Goal: Book appointment/travel/reservation

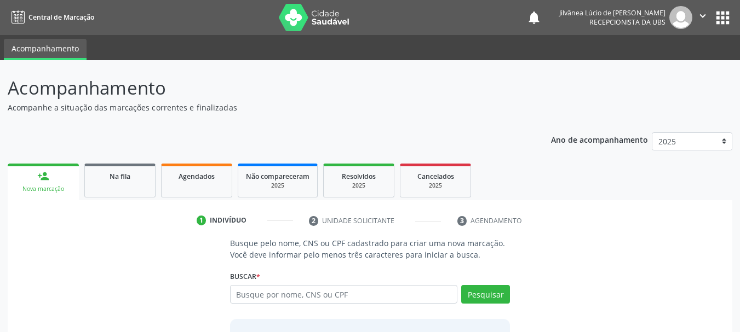
click at [297, 298] on input "text" at bounding box center [344, 294] width 228 height 19
click at [267, 295] on input "text" at bounding box center [344, 294] width 228 height 19
type input "[PERSON_NAME]"
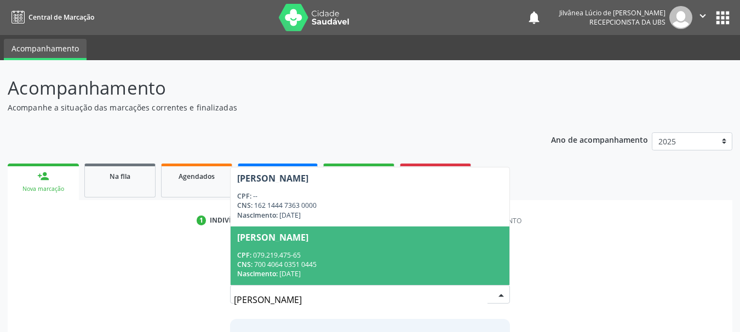
click at [345, 254] on div "CPF: 079.219.475-65" at bounding box center [370, 255] width 266 height 9
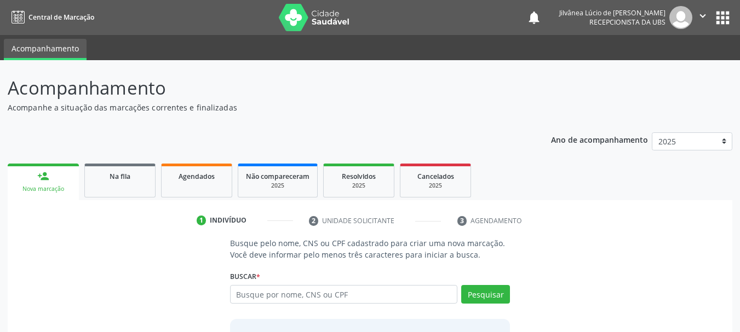
scroll to position [107, 0]
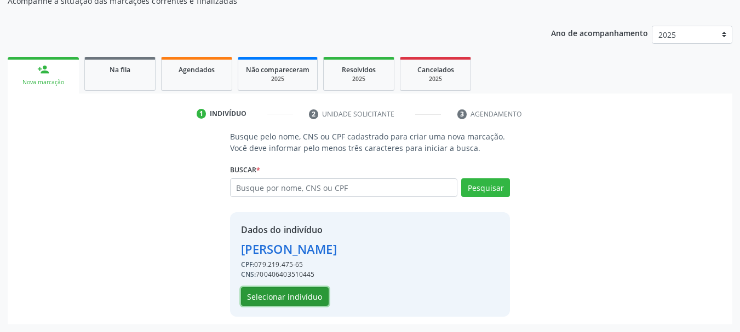
click at [287, 301] on button "Selecionar indivíduo" at bounding box center [285, 296] width 88 height 19
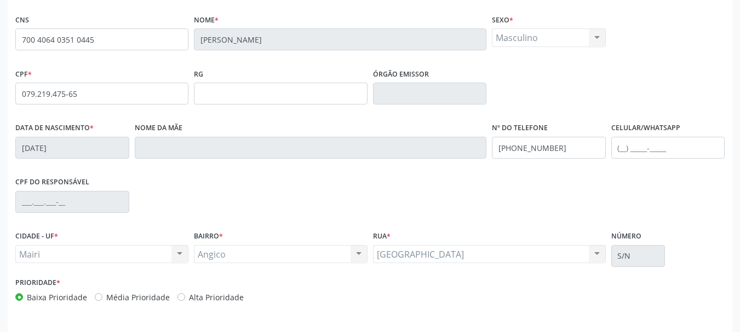
scroll to position [261, 0]
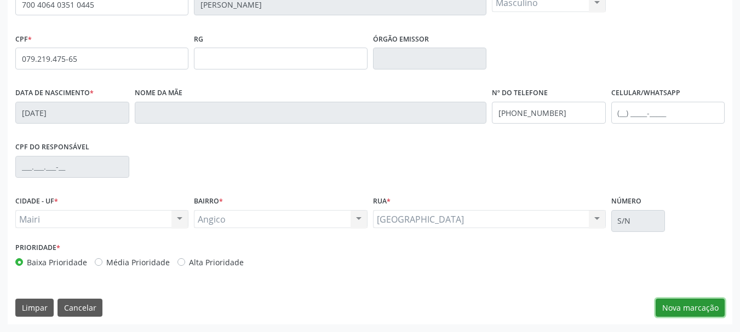
click at [681, 305] on button "Nova marcação" at bounding box center [689, 308] width 69 height 19
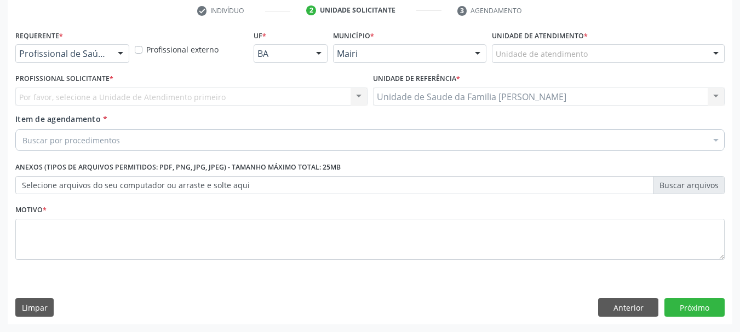
scroll to position [210, 0]
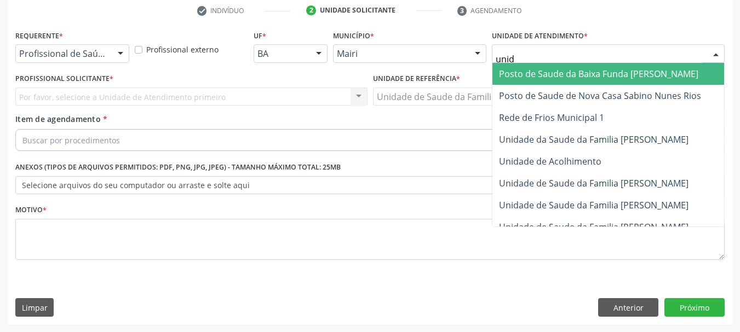
type input "unida"
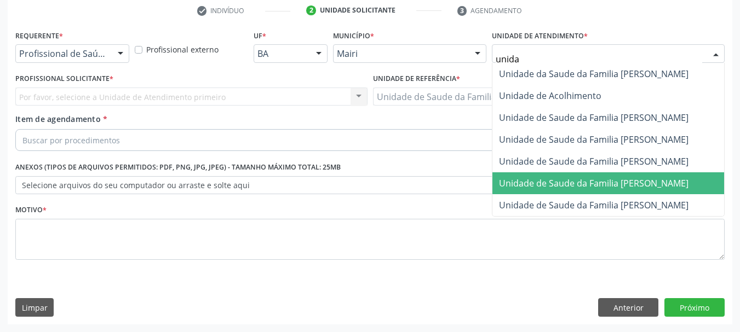
click at [665, 184] on span "Unidade de Saude da Familia [PERSON_NAME]" at bounding box center [593, 183] width 189 height 12
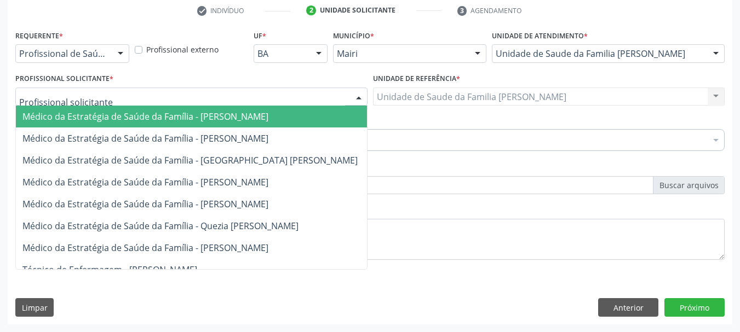
click at [110, 99] on div at bounding box center [191, 97] width 352 height 19
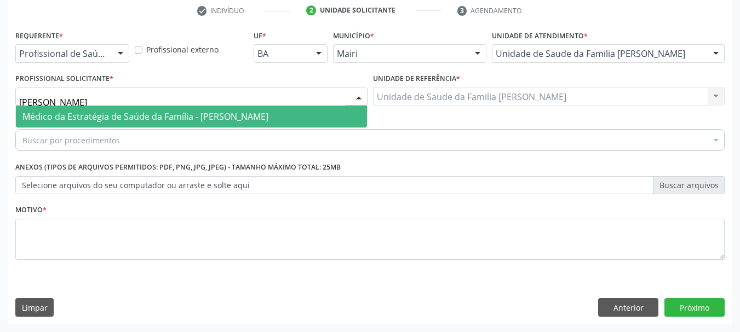
type input "[PERSON_NAME]"
click at [124, 111] on span "Médico da Estratégia de Saúde da Família - [PERSON_NAME]" at bounding box center [145, 117] width 246 height 12
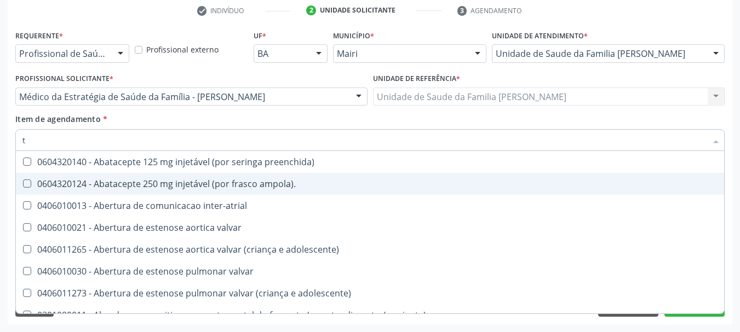
type input "[MEDICAL_DATA]"
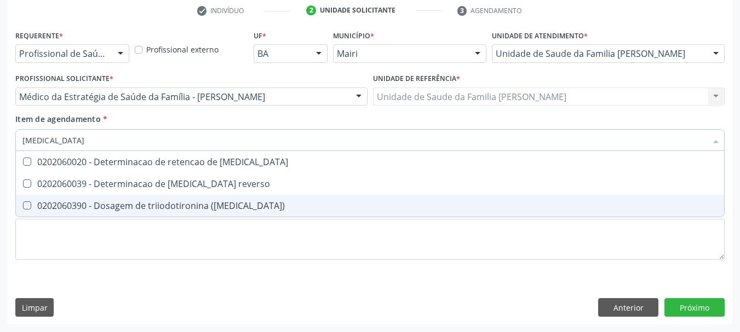
click at [99, 206] on div "0202060390 - Dosagem de triiodotironina ([MEDICAL_DATA])" at bounding box center [369, 205] width 695 height 9
checkbox \(t3\) "true"
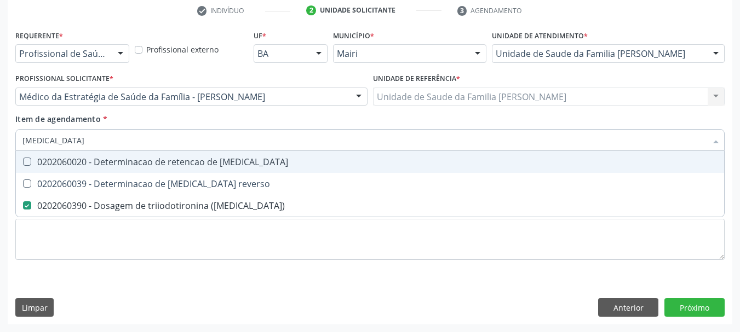
click at [44, 135] on input "[MEDICAL_DATA]" at bounding box center [364, 140] width 684 height 22
type input "t"
checkbox \(t3\) "false"
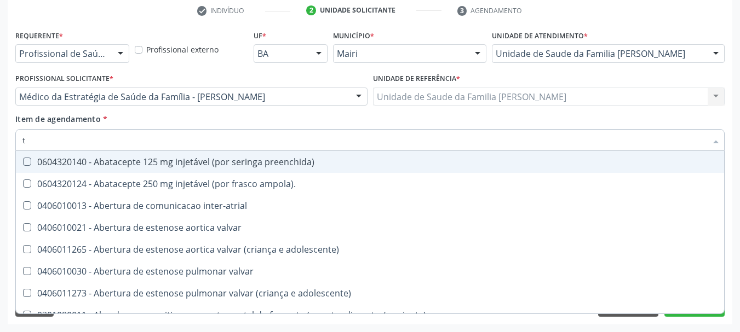
type input "t4"
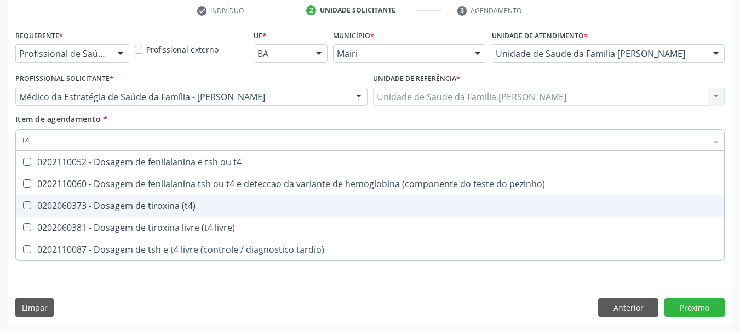
click at [70, 205] on div "0202060373 - Dosagem de tiroxina (t4)" at bounding box center [369, 205] width 695 height 9
checkbox \(t4\) "true"
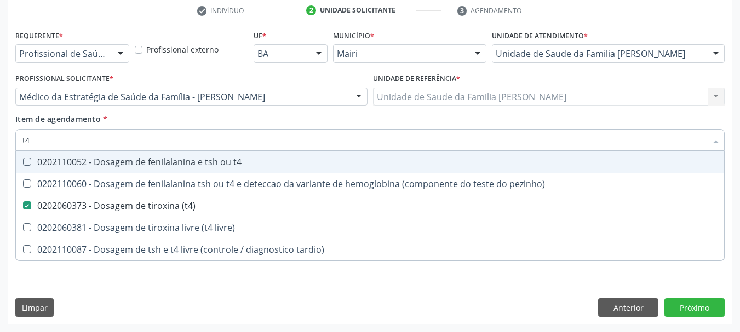
click at [0, 147] on div "Acompanhamento Acompanhe a situação das marcações correntes e finalizadas Relat…" at bounding box center [370, 91] width 740 height 482
type input "t"
checkbox \(t4\) "false"
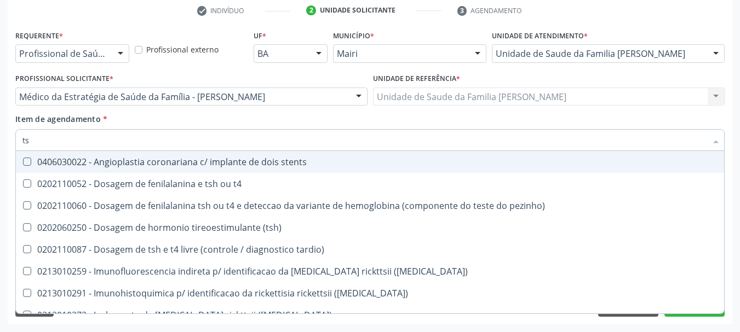
type input "tsh"
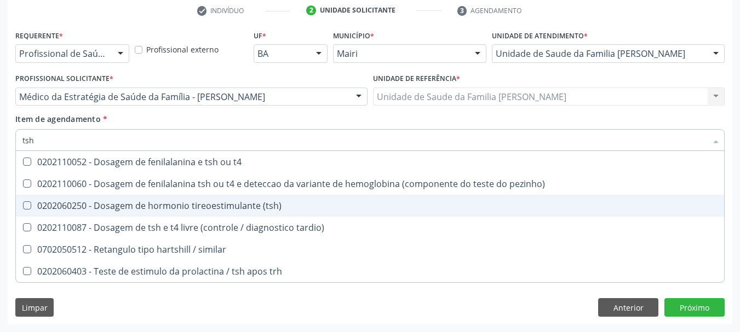
click at [73, 201] on div "0202060250 - Dosagem de hormonio tireoestimulante (tsh)" at bounding box center [369, 205] width 695 height 9
checkbox \(tsh\) "true"
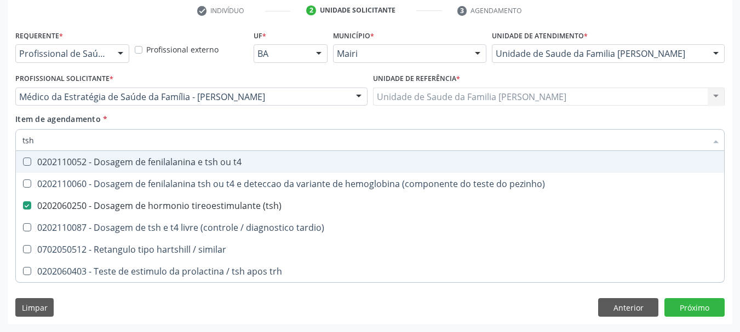
drag, startPoint x: 57, startPoint y: 134, endPoint x: 0, endPoint y: 145, distance: 58.0
click at [0, 152] on div "Acompanhamento Acompanhe a situação das marcações correntes e finalizadas Relat…" at bounding box center [370, 91] width 740 height 482
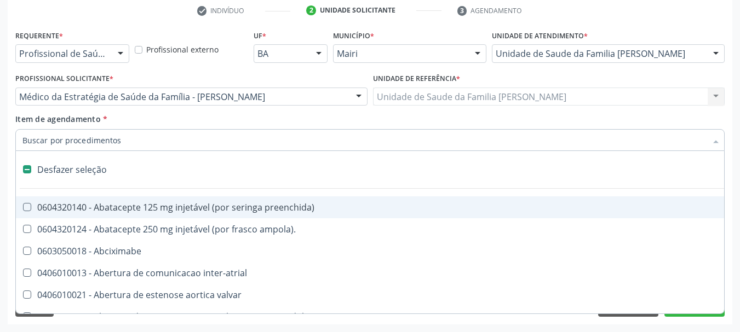
checkbox Abciximabe "false"
click at [5, 147] on div "Acompanhamento Acompanhe a situação das marcações correntes e finalizadas Relat…" at bounding box center [370, 91] width 740 height 482
checkbox ampola\)\ "true"
checkbox Abciximabe "true"
checkbox inter-atrial "true"
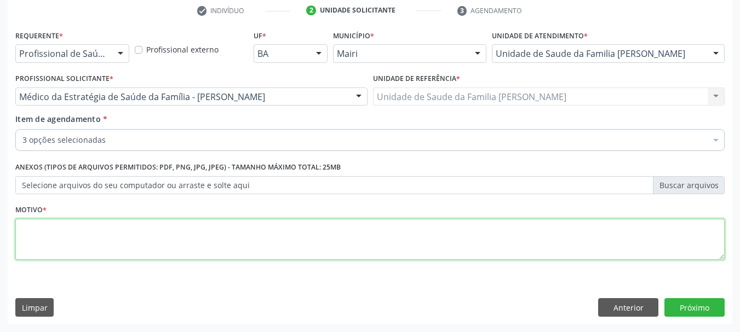
click at [58, 228] on textarea at bounding box center [369, 240] width 709 height 42
type textarea "Cansaço crônico."
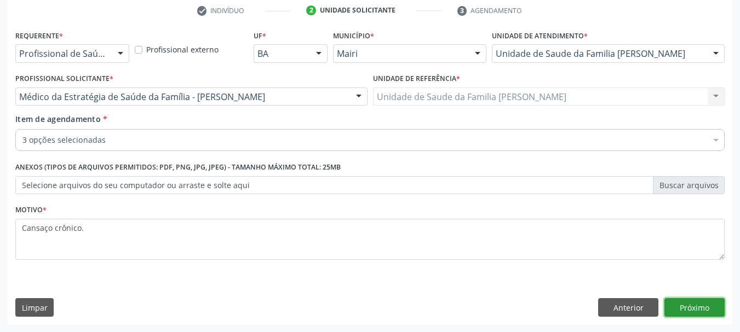
click at [682, 302] on button "Próximo" at bounding box center [694, 307] width 60 height 19
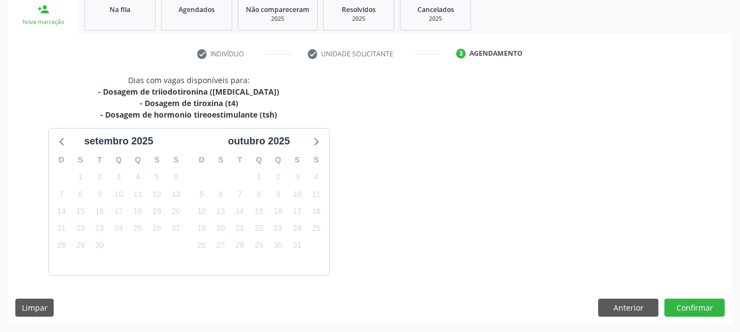
scroll to position [199, 0]
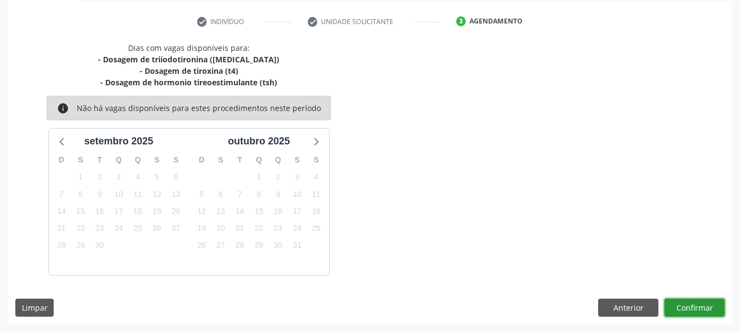
click at [688, 312] on button "Confirmar" at bounding box center [694, 308] width 60 height 19
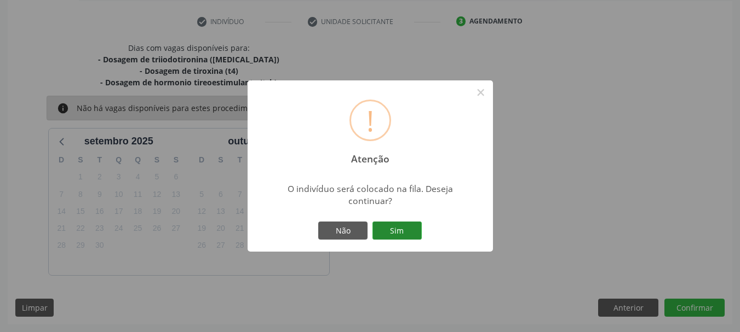
click at [400, 231] on button "Sim" at bounding box center [396, 231] width 49 height 19
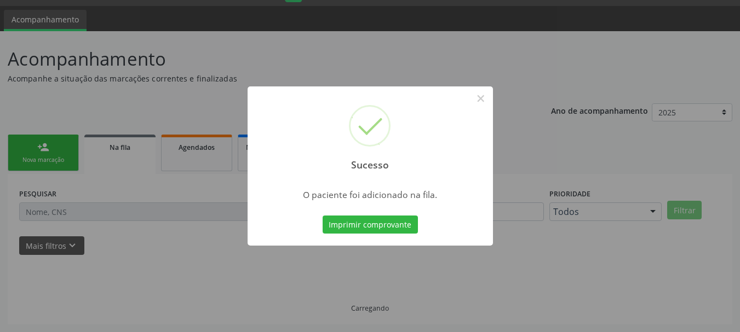
scroll to position [29, 0]
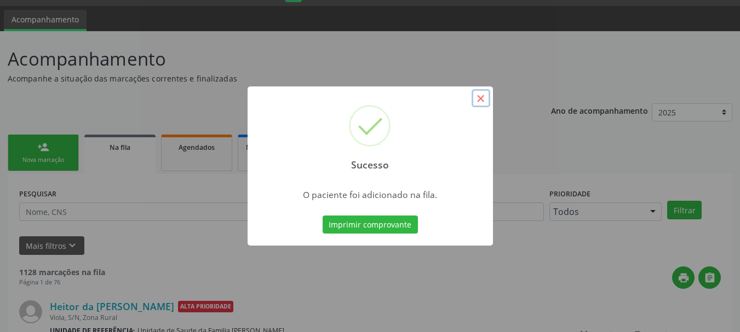
click at [488, 103] on button "×" at bounding box center [480, 98] width 19 height 19
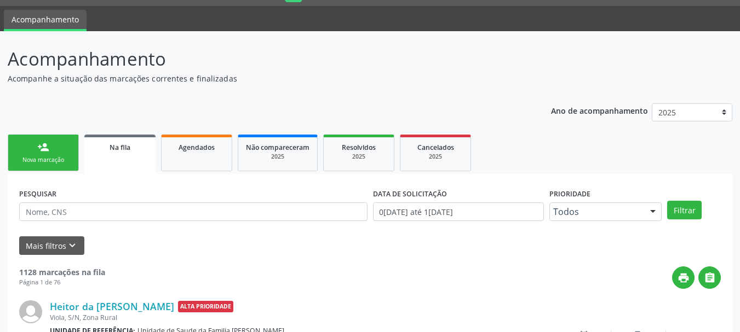
click at [40, 164] on div "Nova marcação" at bounding box center [43, 160] width 55 height 8
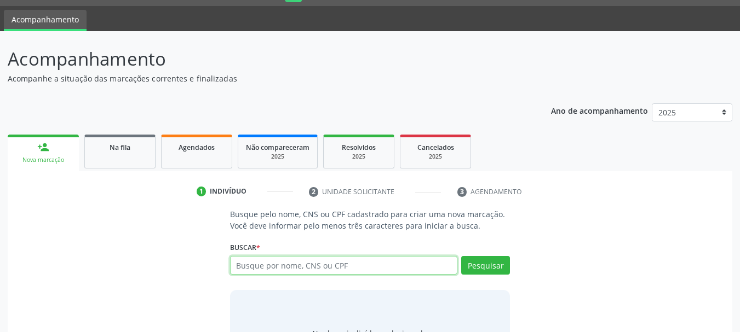
click at [355, 268] on input "text" at bounding box center [344, 265] width 228 height 19
type input "[PERSON_NAME]"
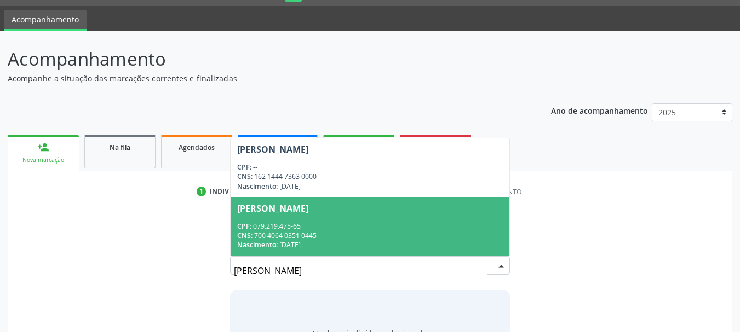
click at [290, 238] on div "CNS: 700 4064 0351 0445" at bounding box center [370, 235] width 266 height 9
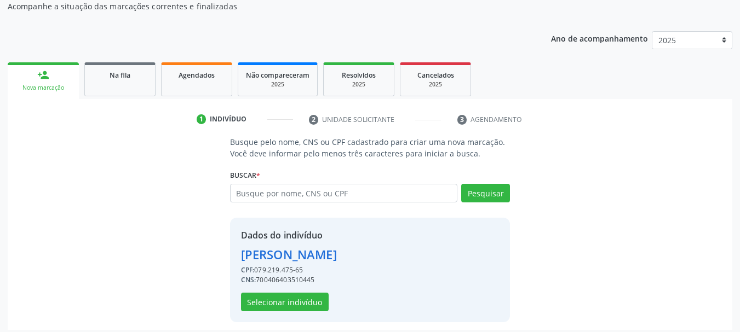
scroll to position [107, 0]
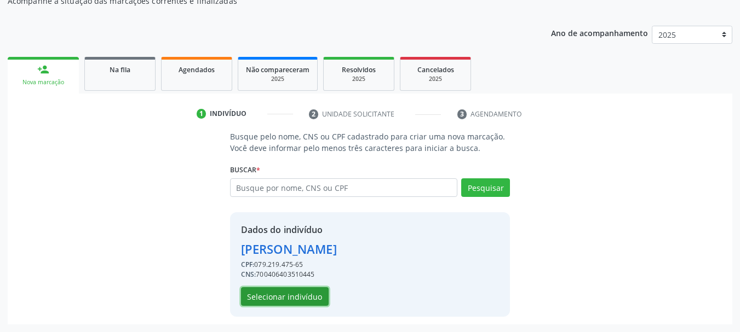
click at [291, 290] on button "Selecionar indivíduo" at bounding box center [285, 296] width 88 height 19
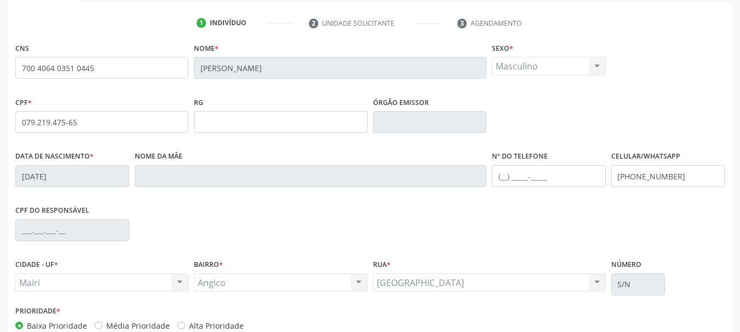
scroll to position [261, 0]
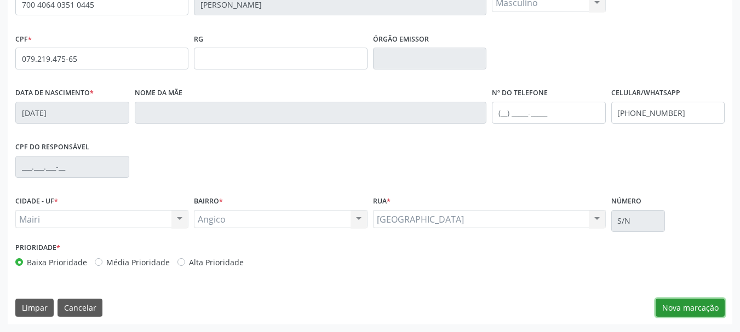
click at [696, 306] on button "Nova marcação" at bounding box center [689, 308] width 69 height 19
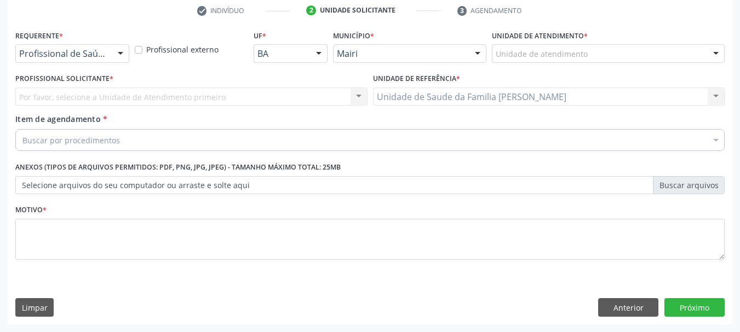
scroll to position [210, 0]
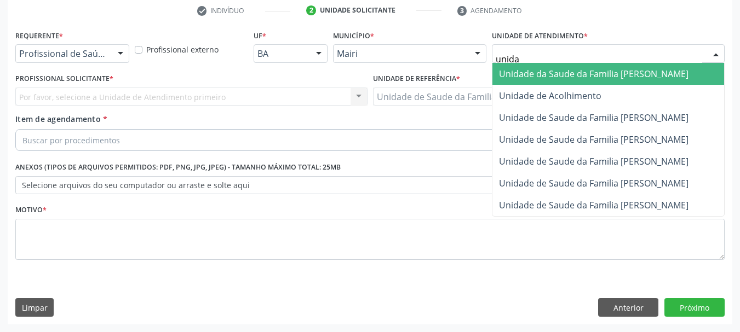
type input "unidad"
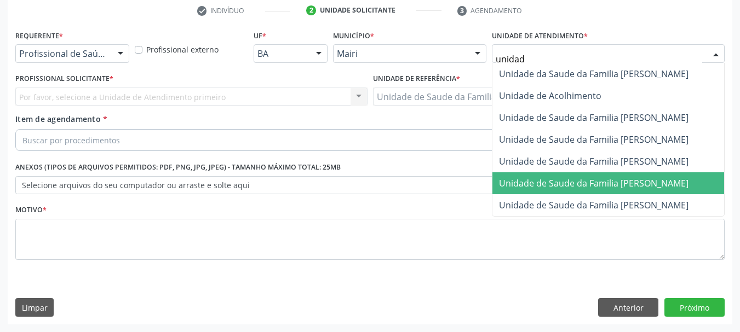
click at [584, 182] on span "Unidade de Saude da Familia [PERSON_NAME]" at bounding box center [593, 183] width 189 height 12
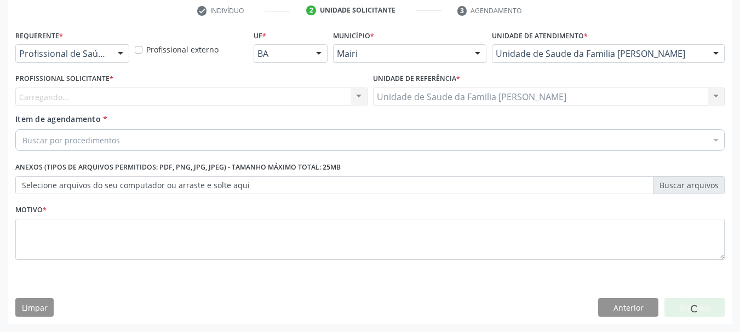
click at [74, 99] on div "Carregando... Nenhum resultado encontrado para: " " Não há nenhuma opção para s…" at bounding box center [191, 97] width 352 height 19
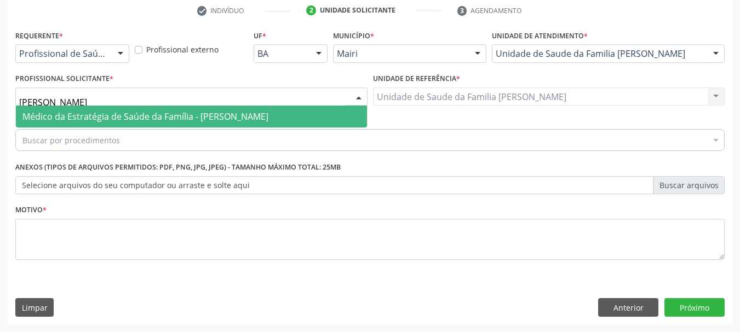
type input "[PERSON_NAME]"
click at [112, 112] on span "Médico da Estratégia de Saúde da Família - [PERSON_NAME]" at bounding box center [145, 117] width 246 height 12
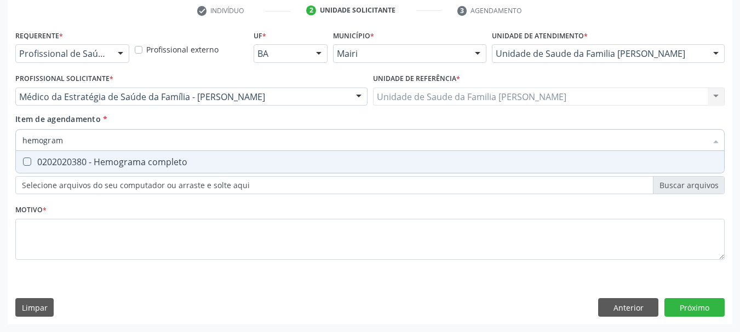
type input "hemograma"
click at [123, 164] on div "0202020380 - Hemograma completo" at bounding box center [369, 162] width 695 height 9
checkbox completo "true"
drag, startPoint x: 93, startPoint y: 137, endPoint x: 0, endPoint y: 144, distance: 93.3
click at [0, 144] on div "Acompanhamento Acompanhe a situação das marcações correntes e finalizadas Relat…" at bounding box center [370, 91] width 740 height 482
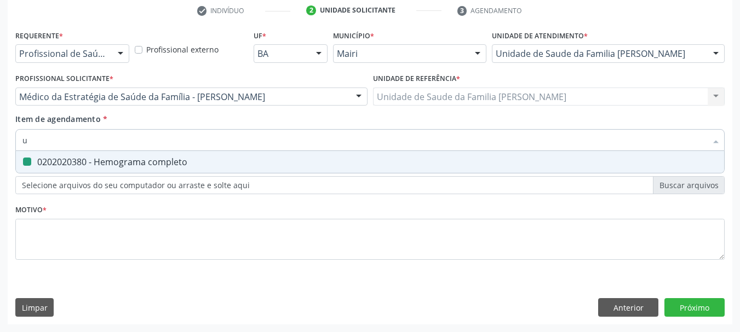
type input "ur"
checkbox completo "false"
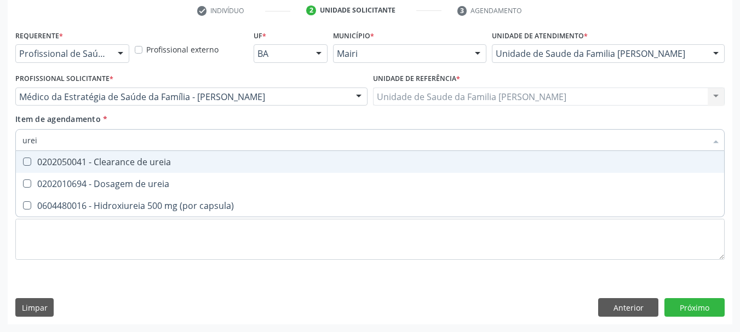
type input "ureia"
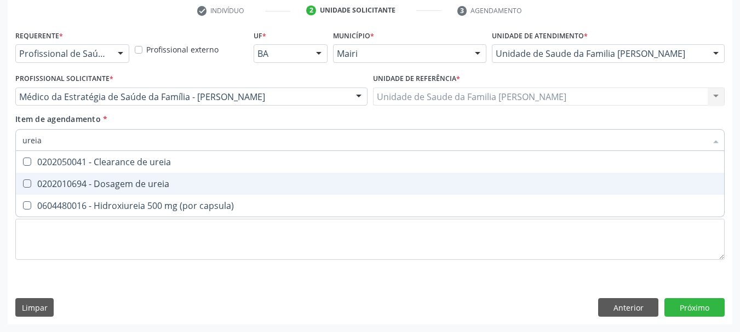
click at [35, 180] on div "0202010694 - Dosagem de ureia" at bounding box center [369, 184] width 695 height 9
checkbox ureia "true"
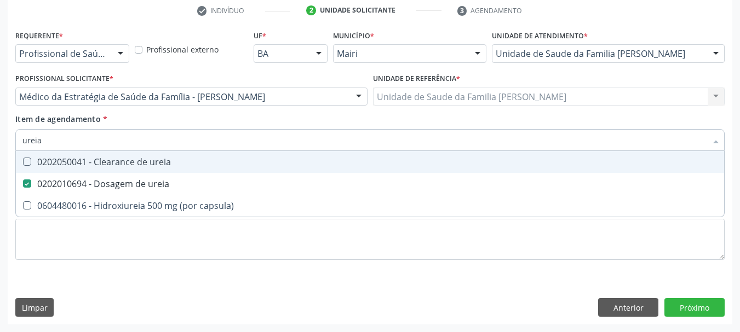
drag, startPoint x: 47, startPoint y: 145, endPoint x: 0, endPoint y: 143, distance: 46.6
click at [0, 143] on div "Acompanhamento Acompanhe a situação das marcações correntes e finalizadas Relat…" at bounding box center [370, 91] width 740 height 482
type input "c"
checkbox ureia "false"
type input "creatinina"
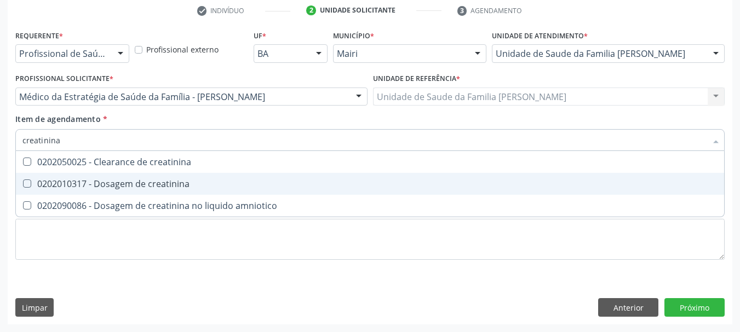
click at [79, 187] on div "0202010317 - Dosagem de creatinina" at bounding box center [369, 184] width 695 height 9
checkbox creatinina "true"
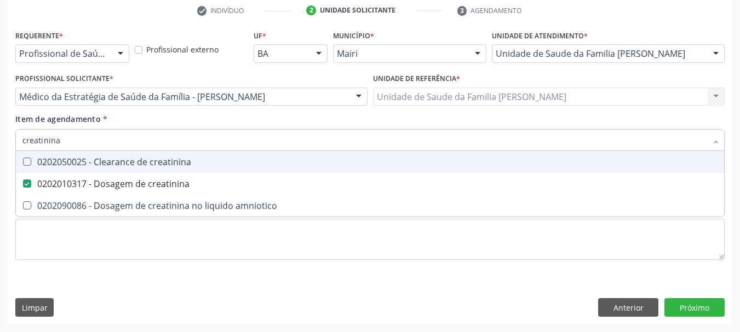
drag, startPoint x: 73, startPoint y: 144, endPoint x: 0, endPoint y: 156, distance: 73.8
click at [0, 156] on div "Acompanhamento Acompanhe a situação das marcações correntes e finalizadas Relat…" at bounding box center [370, 91] width 740 height 482
type input "so"
checkbox creatinina "false"
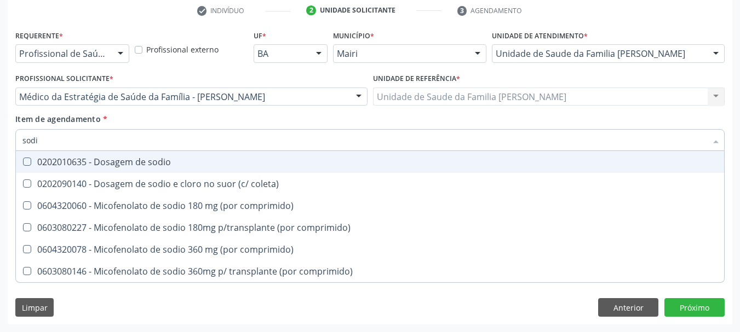
type input "sodio"
click at [25, 166] on sodio at bounding box center [27, 162] width 8 height 8
click at [23, 165] on sodio "checkbox" at bounding box center [19, 161] width 7 height 7
checkbox sodio "true"
drag, startPoint x: 60, startPoint y: 136, endPoint x: 0, endPoint y: 151, distance: 62.0
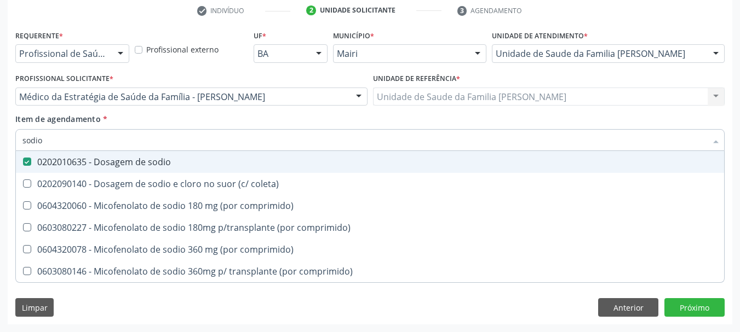
click at [0, 151] on div "Acompanhamento Acompanhe a situação das marcações correntes e finalizadas Relat…" at bounding box center [370, 91] width 740 height 482
type input "pot"
checkbox sodio "false"
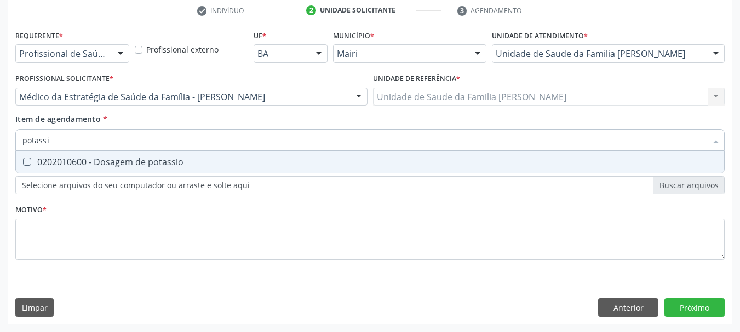
type input "potassio"
click at [38, 155] on span "0202010600 - Dosagem de potassio" at bounding box center [370, 162] width 708 height 22
checkbox potassio "true"
click at [0, 157] on div "Acompanhamento Acompanhe a situação das marcações correntes e finalizadas Relat…" at bounding box center [370, 91] width 740 height 482
type input "fa"
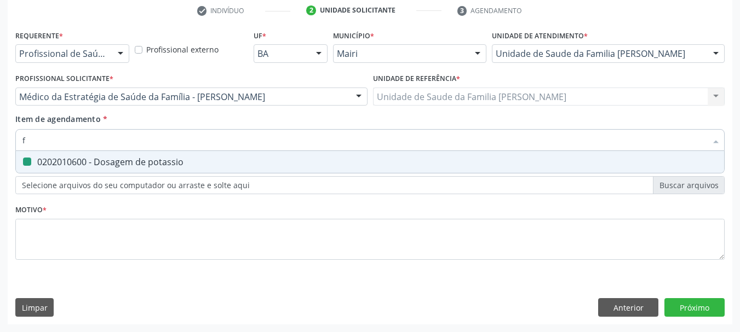
checkbox potassio "false"
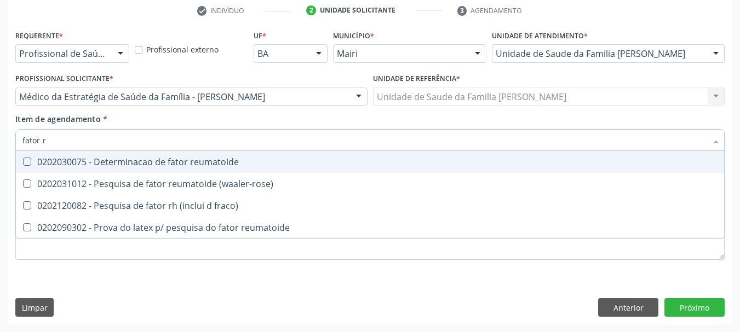
type input "fator rh"
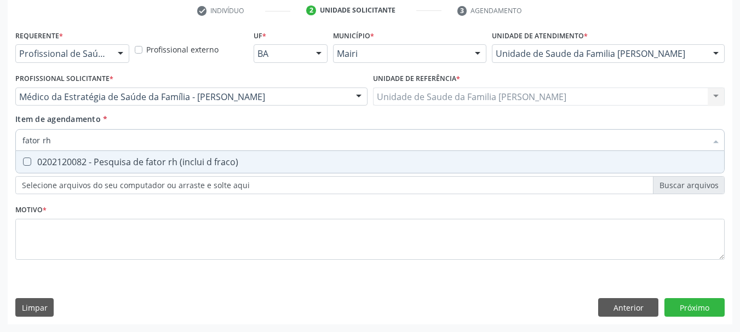
click at [89, 154] on span "0202120082 - Pesquisa de fator rh (inclui d fraco)" at bounding box center [370, 162] width 708 height 22
checkbox fraco\) "true"
drag, startPoint x: 0, startPoint y: 159, endPoint x: 0, endPoint y: 137, distance: 22.4
click at [0, 161] on div "Acompanhamento Acompanhe a situação das marcações correntes e finalizadas Relat…" at bounding box center [370, 91] width 740 height 482
checkbox fraco\) "false"
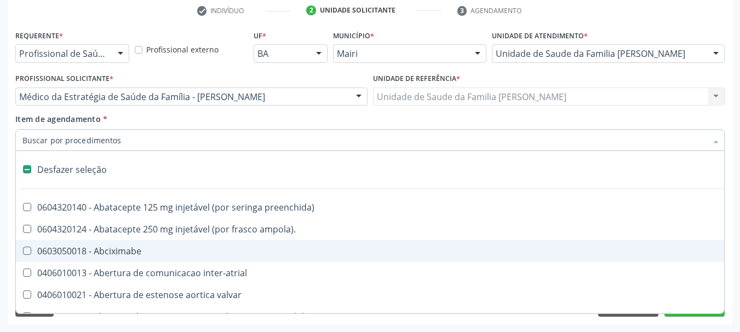
click at [2, 246] on div "Acompanhamento Acompanhe a situação das marcações correntes e finalizadas Relat…" at bounding box center [370, 91] width 740 height 482
checkbox ampola\)\ "true"
checkbox Abciximabe "true"
checkbox inter-atrial "true"
checkbox valvar "true"
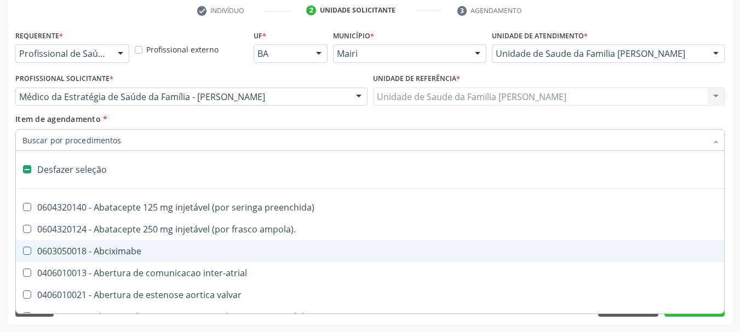
checkbox adolescente\) "true"
checkbox valvar "true"
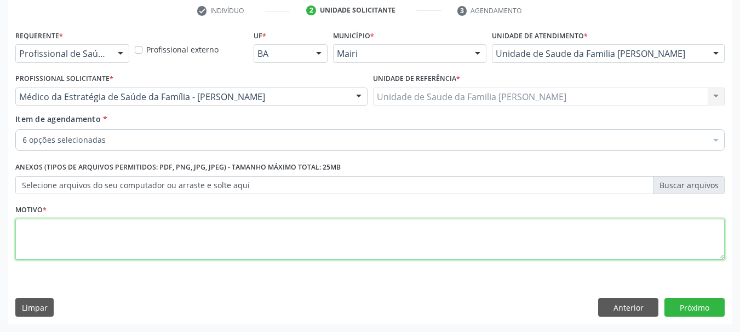
click at [53, 231] on textarea at bounding box center [369, 240] width 709 height 42
type textarea "Cansaço e perda de memória."
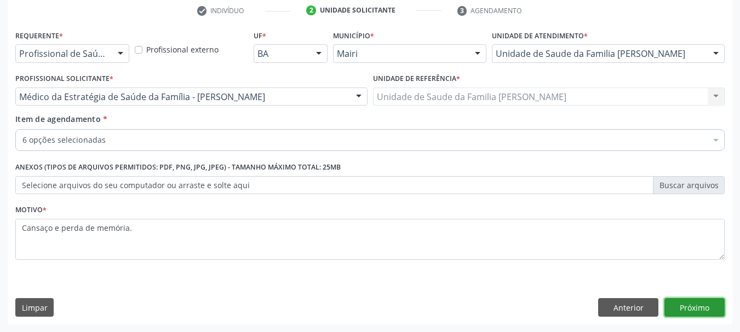
click at [697, 310] on button "Próximo" at bounding box center [694, 307] width 60 height 19
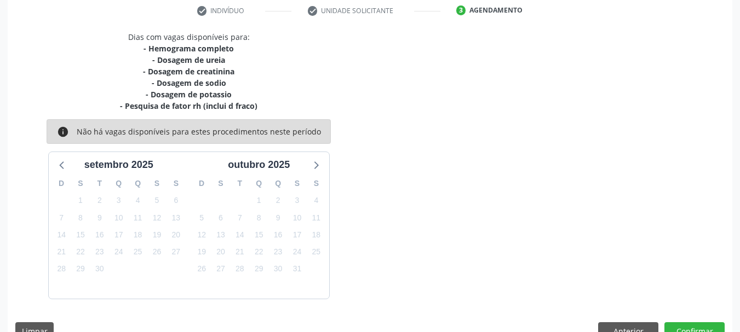
scroll to position [234, 0]
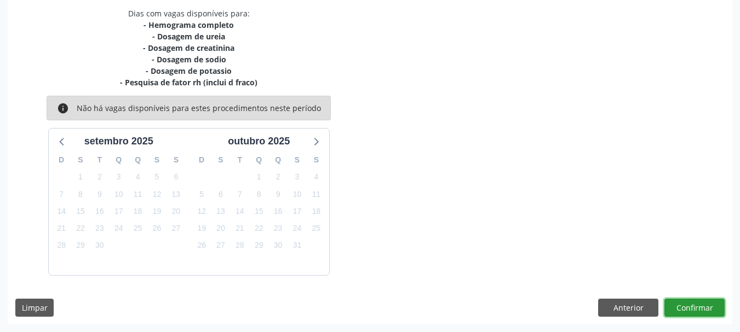
click at [686, 308] on button "Confirmar" at bounding box center [694, 308] width 60 height 19
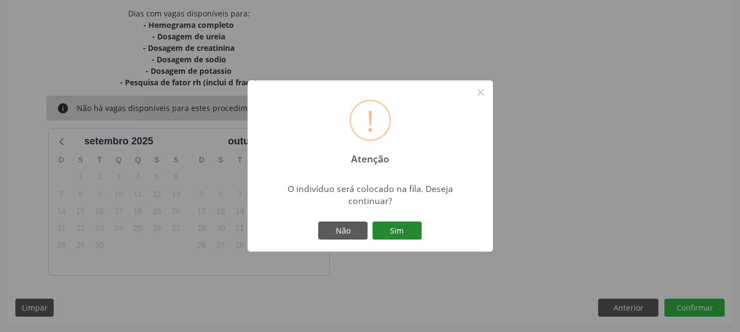
click at [412, 232] on button "Sim" at bounding box center [396, 231] width 49 height 19
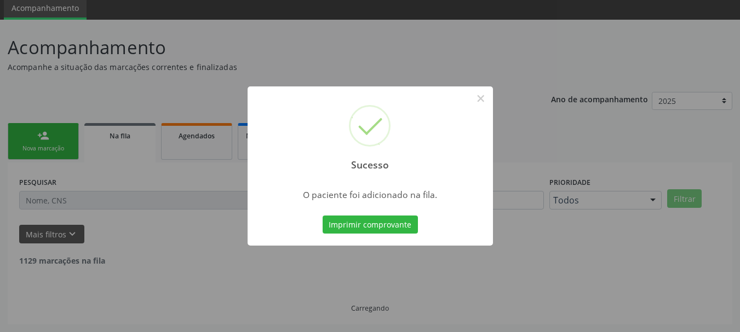
scroll to position [29, 0]
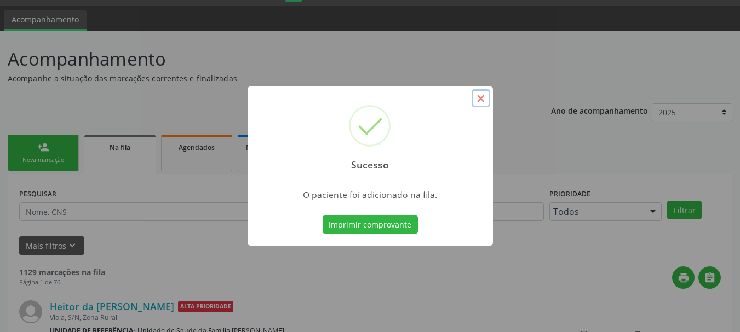
click at [482, 105] on button "×" at bounding box center [480, 98] width 19 height 19
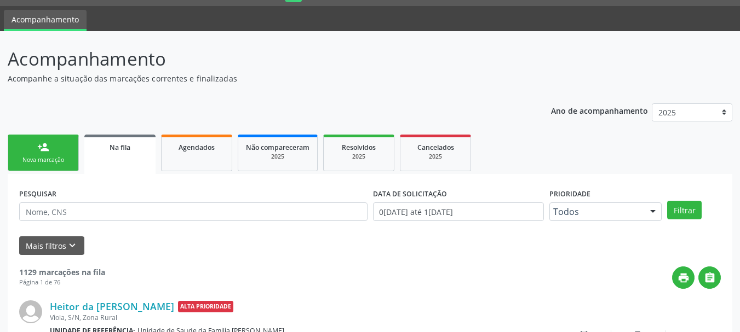
click at [40, 151] on div "person_add" at bounding box center [43, 147] width 12 height 12
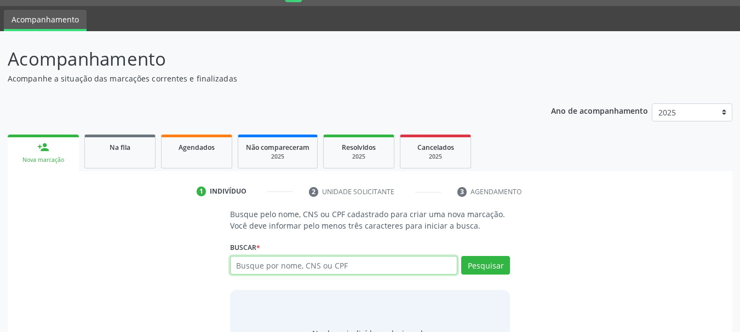
click at [282, 269] on input "text" at bounding box center [344, 265] width 228 height 19
type input "[PERSON_NAME]"
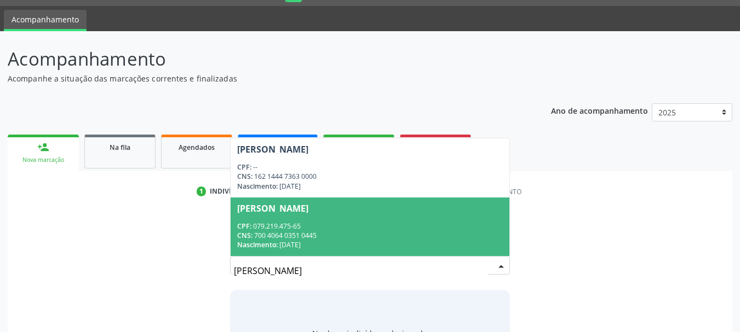
click at [308, 228] on div "CPF: 079.219.475-65" at bounding box center [370, 226] width 266 height 9
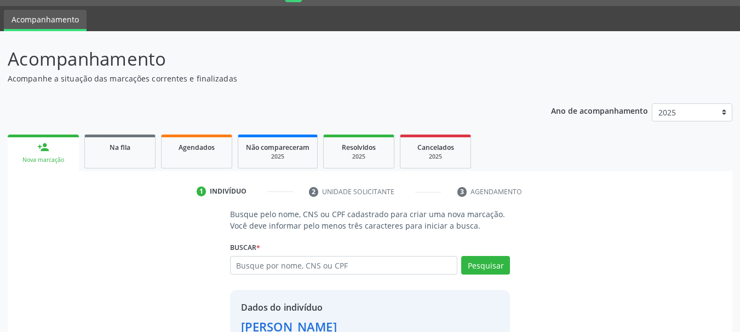
scroll to position [107, 0]
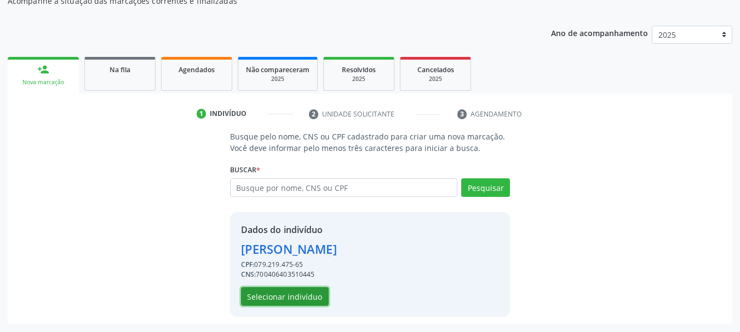
click at [291, 294] on button "Selecionar indivíduo" at bounding box center [285, 296] width 88 height 19
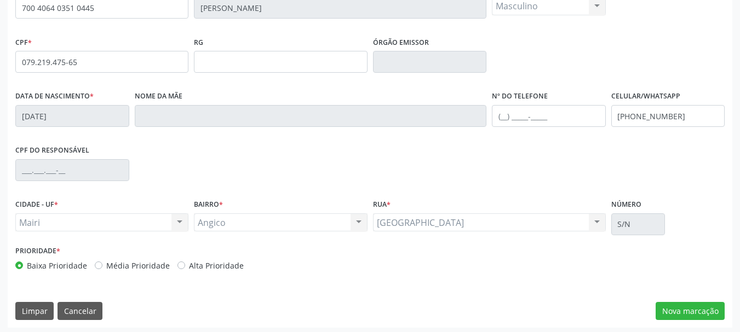
scroll to position [261, 0]
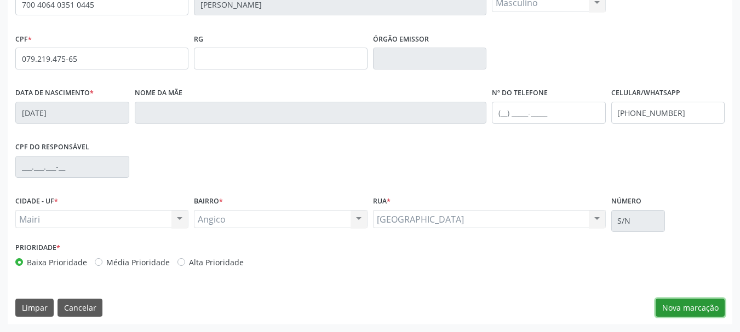
click at [691, 313] on button "Nova marcação" at bounding box center [689, 308] width 69 height 19
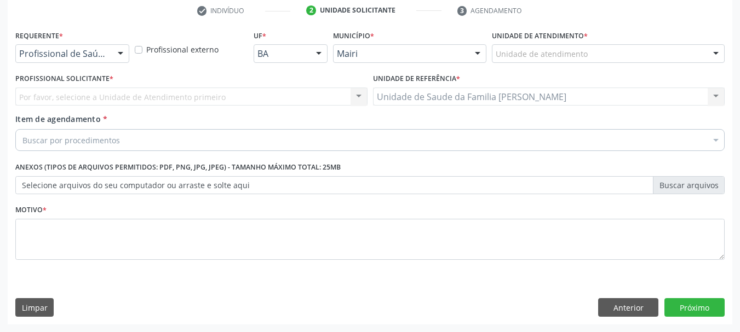
scroll to position [210, 0]
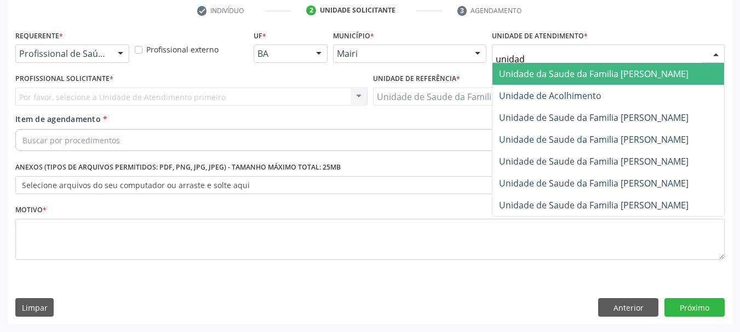
type input "unidade"
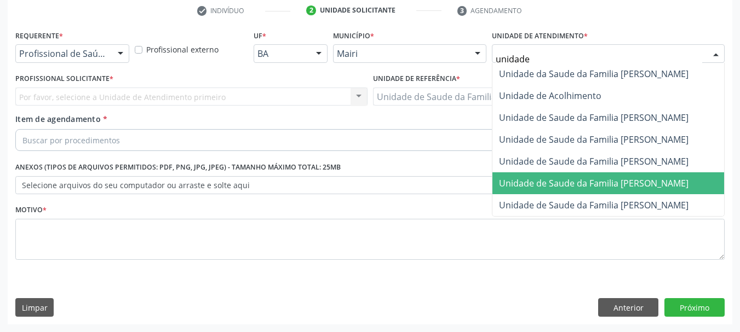
click at [594, 182] on span "Unidade de Saude da Familia [PERSON_NAME]" at bounding box center [593, 183] width 189 height 12
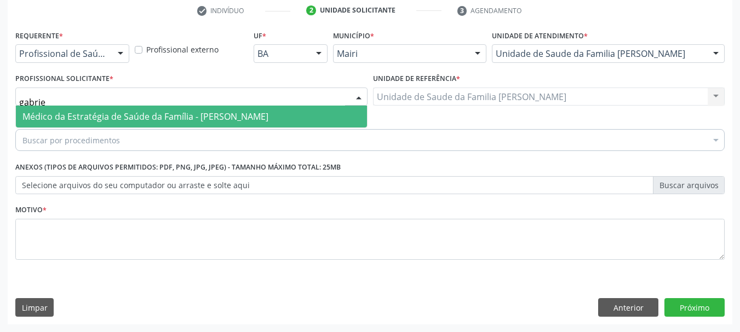
type input "[PERSON_NAME]"
click at [73, 113] on span "Médico da Estratégia de Saúde da Família - [PERSON_NAME]" at bounding box center [145, 117] width 246 height 12
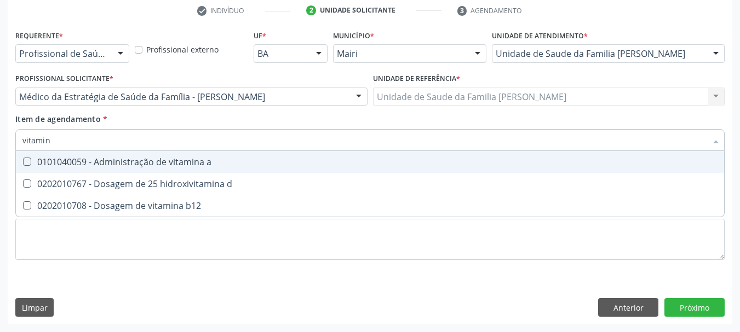
type input "vitamina"
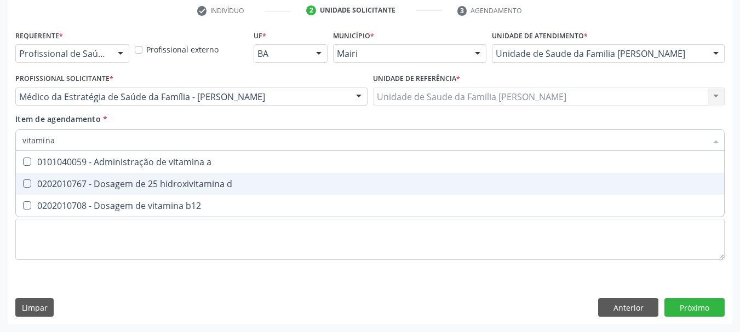
click at [145, 180] on div "0202010767 - Dosagem de 25 hidroxivitamina d" at bounding box center [369, 184] width 695 height 9
checkbox d "true"
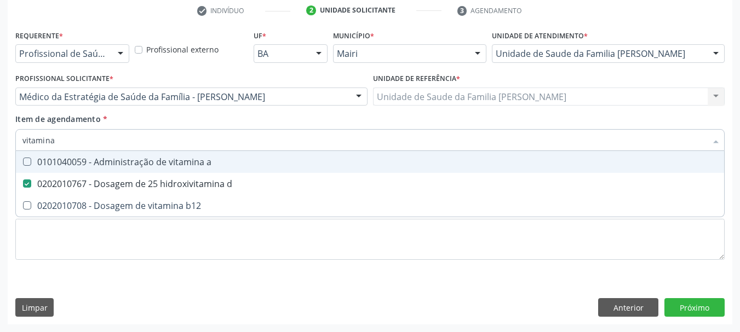
drag, startPoint x: 59, startPoint y: 142, endPoint x: 1, endPoint y: 146, distance: 58.2
click at [1, 146] on div "Acompanhamento Acompanhe a situação das marcações correntes e finalizadas Relat…" at bounding box center [370, 91] width 740 height 482
type input "vi"
checkbox d "false"
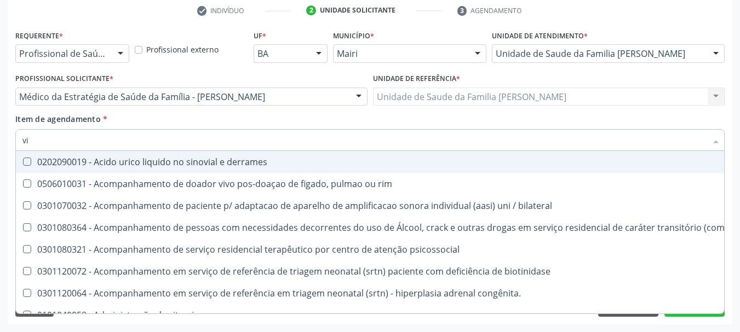
type input "vit"
checkbox biotinidase "true"
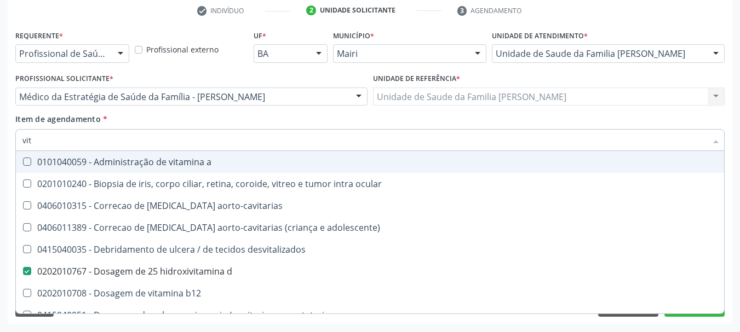
type input "vita"
checkbox desvitalizados "true"
checkbox d "false"
type input "vitam"
checkbox ocular "true"
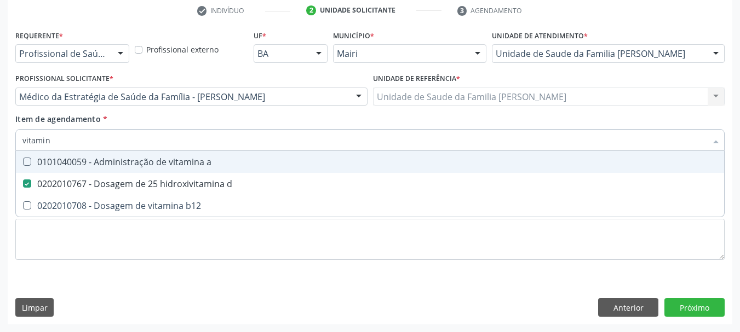
type input "vitamina"
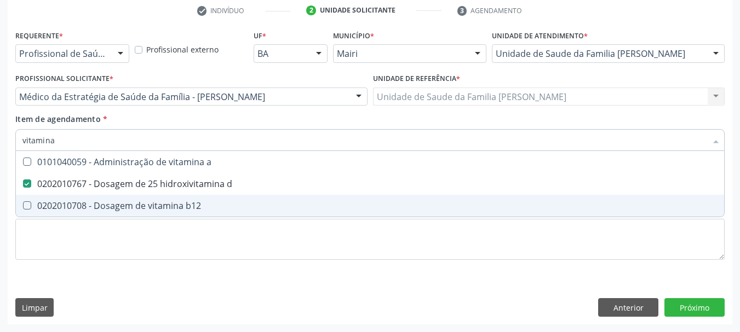
click at [41, 201] on div "0202010708 - Dosagem de vitamina b12" at bounding box center [369, 205] width 695 height 9
checkbox b12 "true"
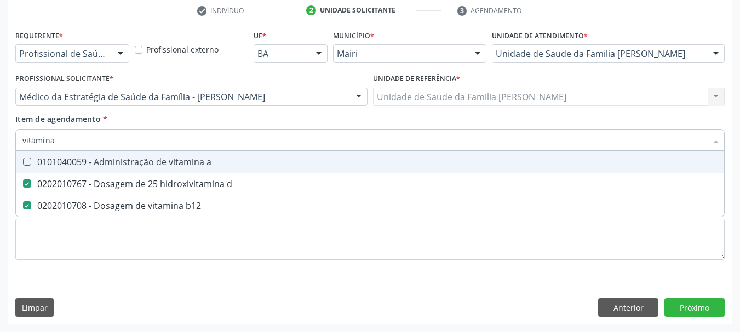
drag, startPoint x: 66, startPoint y: 141, endPoint x: 0, endPoint y: 142, distance: 65.7
click at [0, 142] on div "Acompanhamento Acompanhe a situação das marcações correntes e finalizadas Relat…" at bounding box center [370, 91] width 740 height 482
type input "f"
checkbox d "false"
checkbox b12 "false"
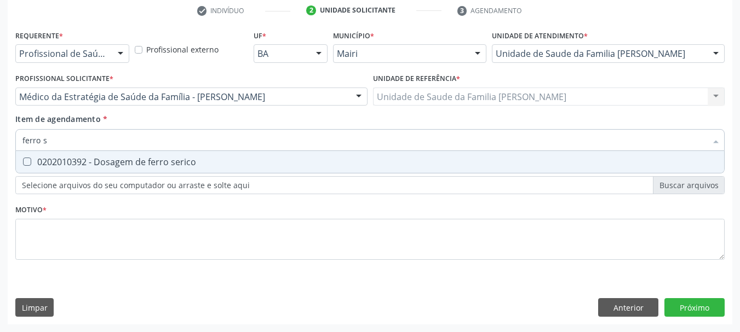
type input "ferro se"
click at [27, 155] on span "0202010392 - Dosagem de ferro serico" at bounding box center [370, 162] width 708 height 22
checkbox serico "true"
drag, startPoint x: 60, startPoint y: 145, endPoint x: 0, endPoint y: 137, distance: 60.6
click at [0, 137] on div "Acompanhamento Acompanhe a situação das marcações correntes e finalizadas Relat…" at bounding box center [370, 91] width 740 height 482
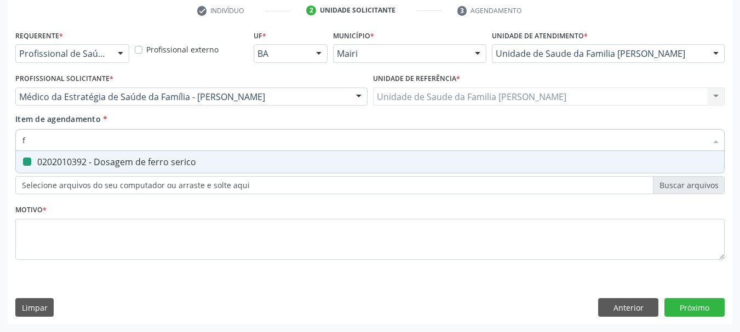
type input "fe"
checkbox serico "false"
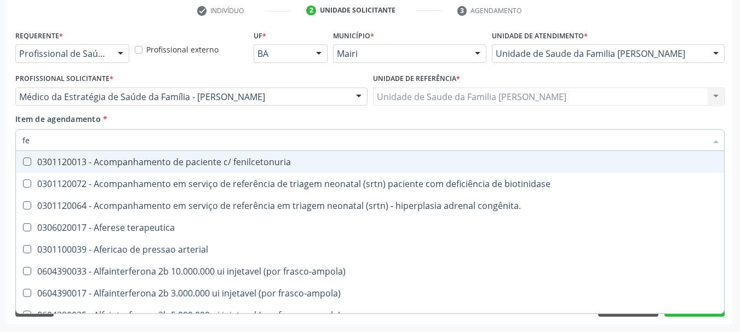
type input "fer"
checkbox joelho "true"
checkbox serico "false"
type input "ferr"
checkbox terapeutica "true"
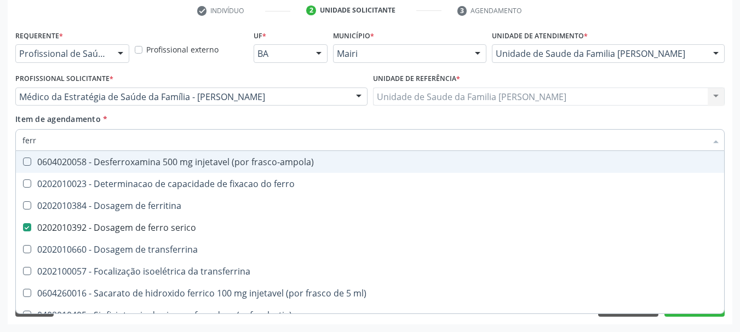
type input "ferri"
checkbox serico "false"
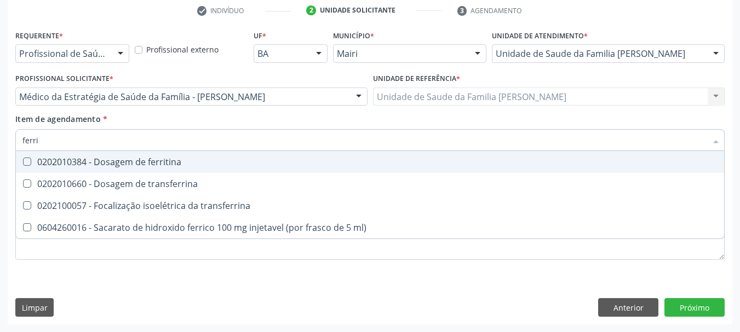
type input "ferrit"
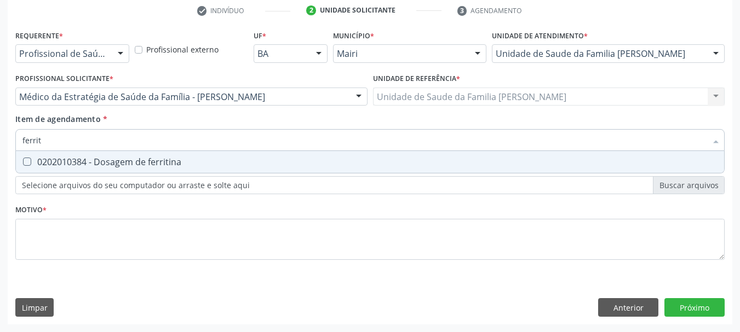
click at [56, 163] on div "0202010384 - Dosagem de ferritina" at bounding box center [369, 162] width 695 height 9
checkbox ferritina "true"
drag, startPoint x: 54, startPoint y: 140, endPoint x: 0, endPoint y: 144, distance: 54.3
click at [0, 149] on div "Acompanhamento Acompanhe a situação das marcações correntes e finalizadas Relat…" at bounding box center [370, 91] width 740 height 482
type input "uri"
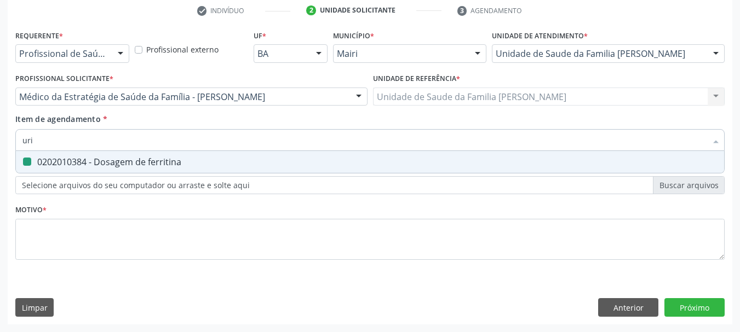
checkbox ferritina "false"
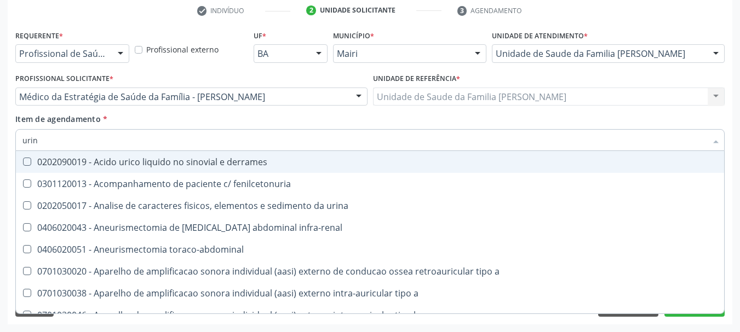
type input "urina"
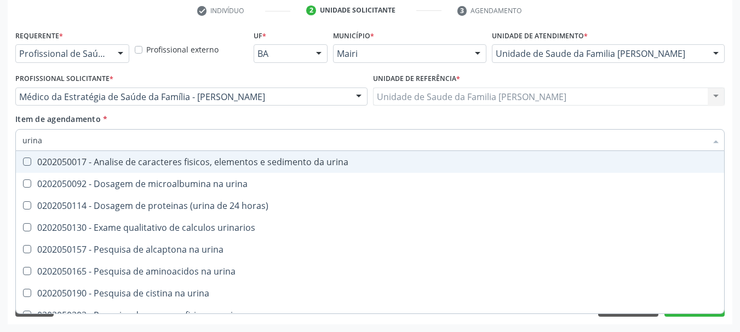
click at [21, 158] on div at bounding box center [20, 162] width 8 height 9
checkbox urina "true"
drag, startPoint x: 44, startPoint y: 142, endPoint x: 0, endPoint y: 148, distance: 44.8
click at [0, 148] on div "Acompanhamento Acompanhe a situação das marcações correntes e finalizadas Relat…" at bounding box center [370, 91] width 740 height 482
type input "fe"
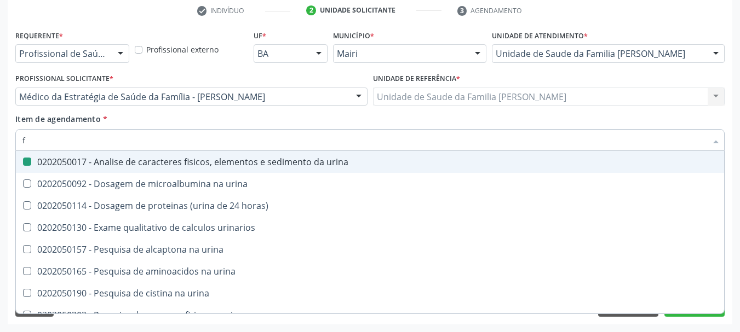
checkbox urina "false"
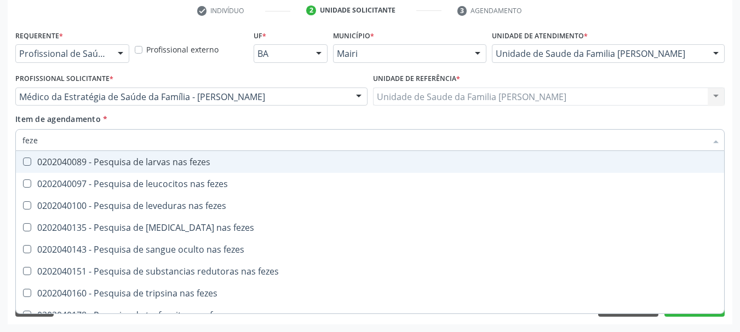
type input "fezes"
click at [49, 160] on div "0202040089 - Pesquisa de larvas nas fezes" at bounding box center [369, 162] width 695 height 9
checkbox fezes "true"
click at [4, 149] on div "Acompanhamento Acompanhe a situação das marcações correntes e finalizadas Relat…" at bounding box center [370, 91] width 740 height 482
checkbox fezes "true"
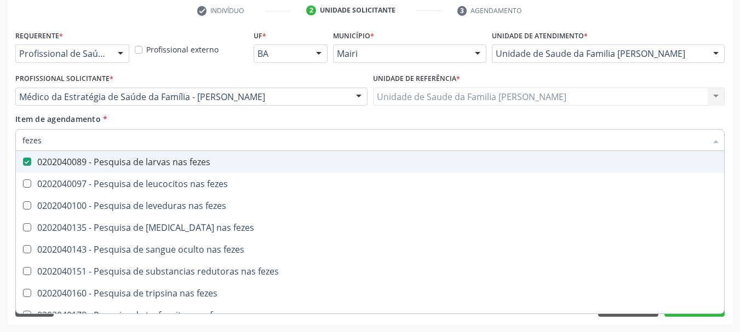
checkbox fezes "true"
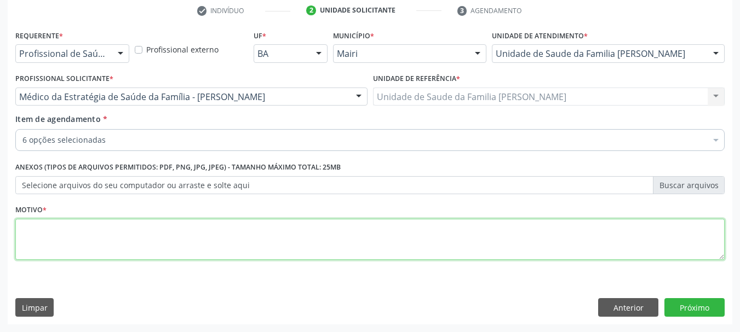
click at [68, 247] on textarea at bounding box center [369, 240] width 709 height 42
type textarea "Rastreio + cansaço crônico."
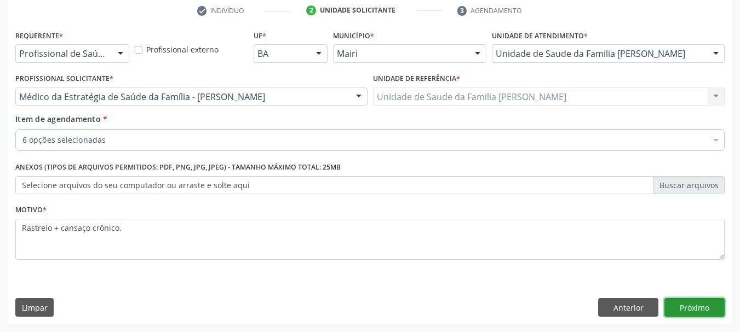
click at [691, 308] on button "Próximo" at bounding box center [694, 307] width 60 height 19
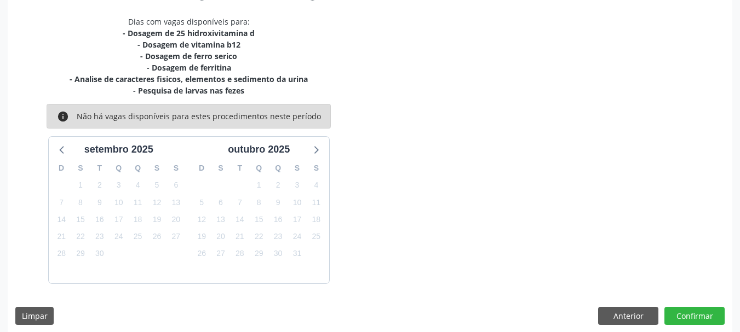
scroll to position [234, 0]
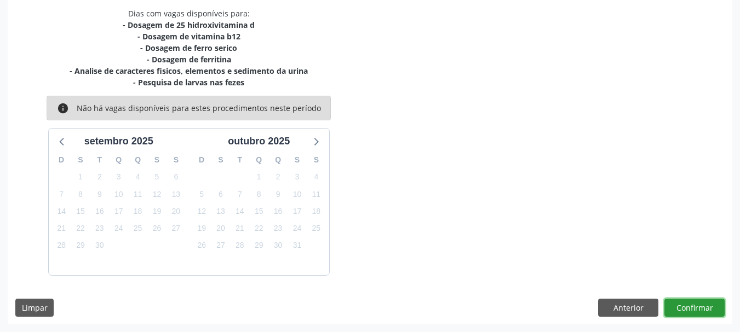
click at [684, 303] on button "Confirmar" at bounding box center [694, 308] width 60 height 19
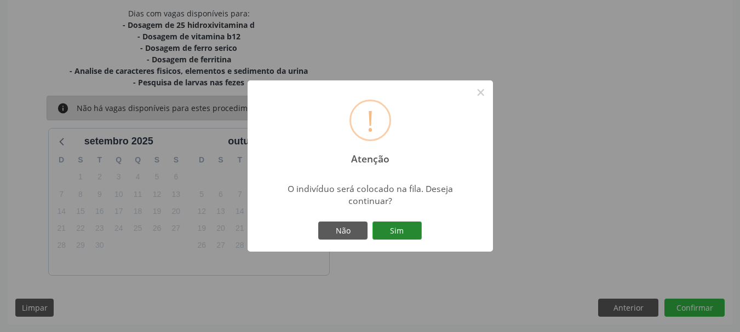
click at [379, 223] on button "Sim" at bounding box center [396, 231] width 49 height 19
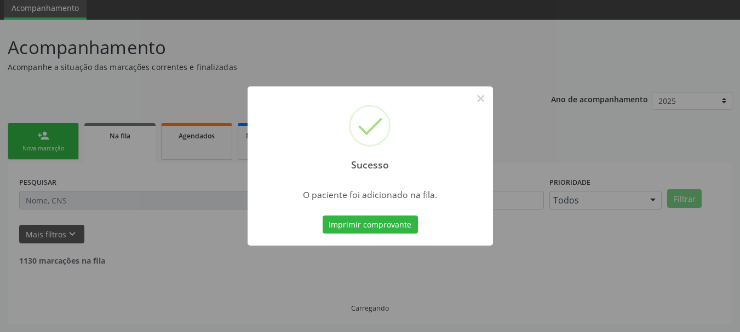
scroll to position [29, 0]
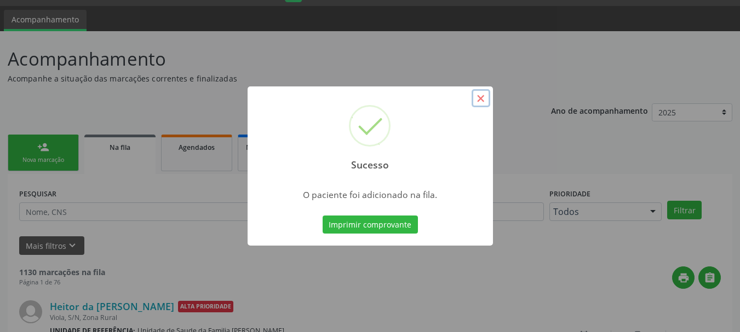
click at [473, 103] on button "×" at bounding box center [480, 98] width 19 height 19
